Goal: Information Seeking & Learning: Find specific fact

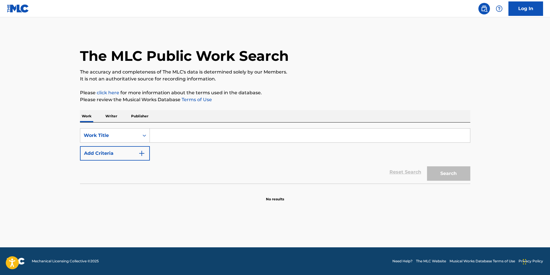
click at [236, 135] on input "Search Form" at bounding box center [310, 136] width 320 height 14
type input "this means war"
click at [447, 176] on button "Search" at bounding box center [448, 174] width 43 height 14
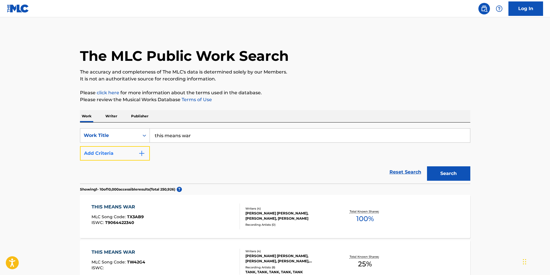
click at [141, 152] on img "Search Form" at bounding box center [141, 153] width 7 height 7
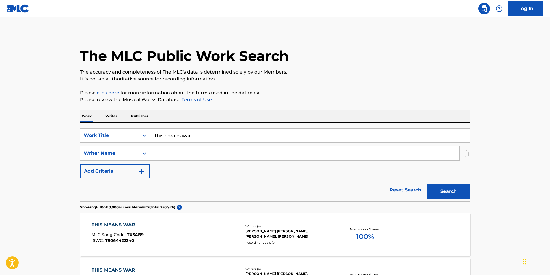
click at [198, 154] on input "Search Form" at bounding box center [304, 154] width 309 height 14
click at [451, 192] on button "Search" at bounding box center [448, 191] width 43 height 14
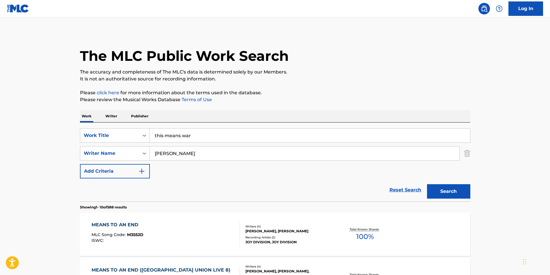
drag, startPoint x: 178, startPoint y: 156, endPoint x: 103, endPoint y: 143, distance: 75.6
click at [103, 143] on div "SearchWithCriteria14f2557a-520f-4ff3-b15e-6a0018c0262a Work Title this means wa…" at bounding box center [275, 153] width 390 height 50
type input "israel"
click at [124, 225] on div "MEANS TO AN END" at bounding box center [117, 225] width 52 height 7
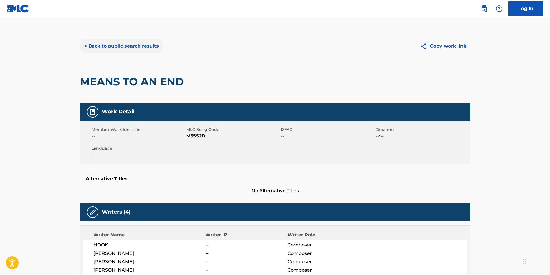
click at [109, 46] on button "< Back to public search results" at bounding box center [121, 46] width 83 height 14
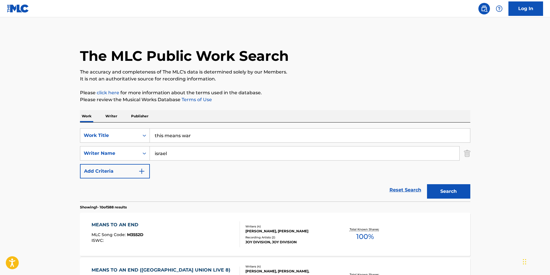
drag, startPoint x: 200, startPoint y: 147, endPoint x: 152, endPoint y: 151, distance: 48.1
click at [152, 151] on input "israel" at bounding box center [304, 154] width 309 height 14
type input "[PERSON_NAME]"
click at [201, 138] on input "this means war" at bounding box center [310, 136] width 320 height 14
drag, startPoint x: 212, startPoint y: 136, endPoint x: 134, endPoint y: 131, distance: 78.3
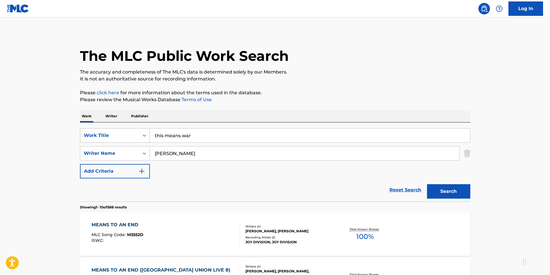
click at [134, 131] on div "SearchWithCriteria14f2557a-520f-4ff3-b15e-6a0018c0262a Work Title this means war" at bounding box center [275, 135] width 390 height 14
type input "swayambhu"
click at [427, 184] on button "Search" at bounding box center [448, 191] width 43 height 14
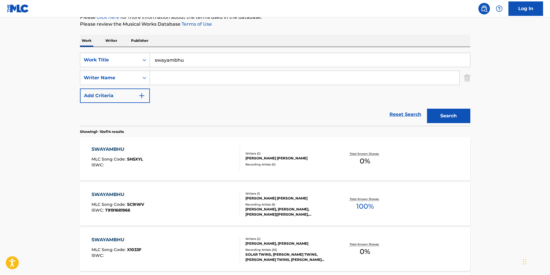
scroll to position [87, 0]
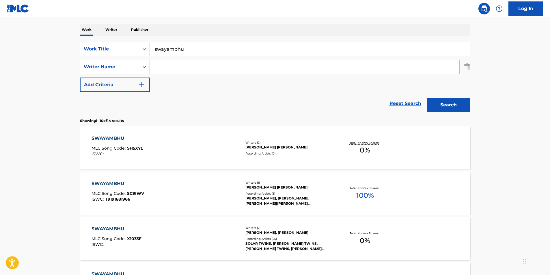
click at [117, 229] on div "SWAYAMBHU" at bounding box center [116, 229] width 50 height 7
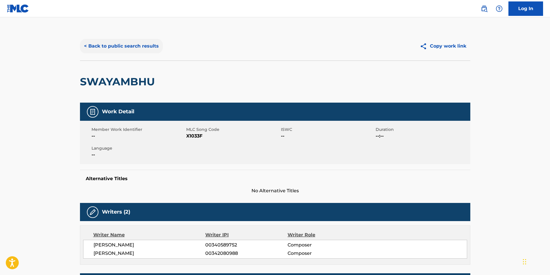
click at [109, 48] on button "< Back to public search results" at bounding box center [121, 46] width 83 height 14
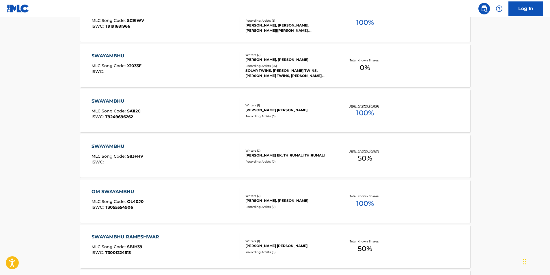
scroll to position [144, 0]
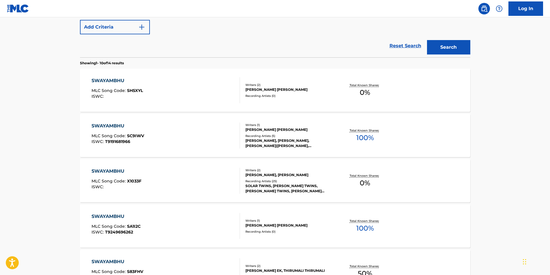
click at [113, 175] on div "SWAYAMBHU MLC Song Code : X1033F ISWC :" at bounding box center [116, 181] width 50 height 26
